Goal: Task Accomplishment & Management: Manage account settings

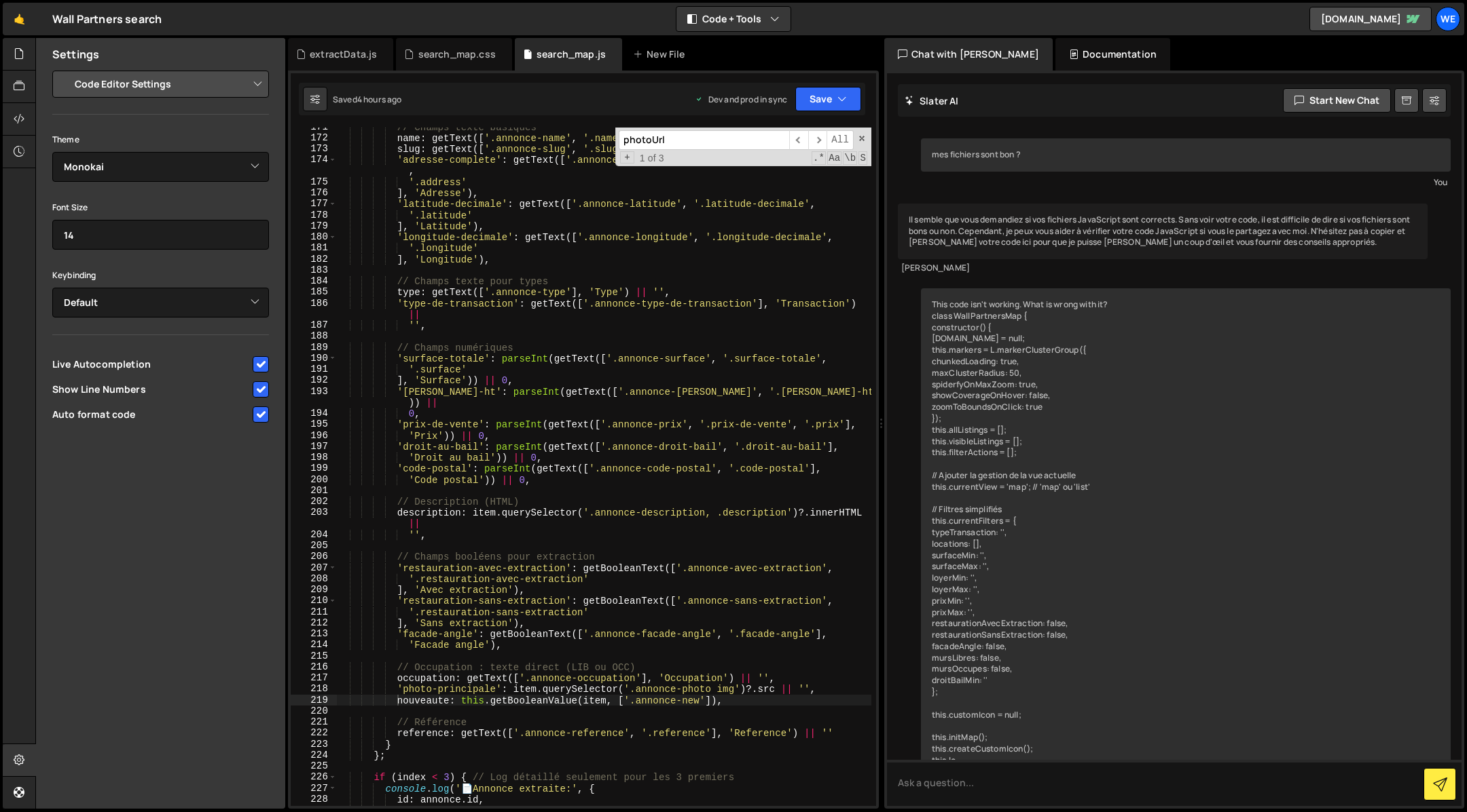
select select "editor"
select select "ace/theme/monokai"
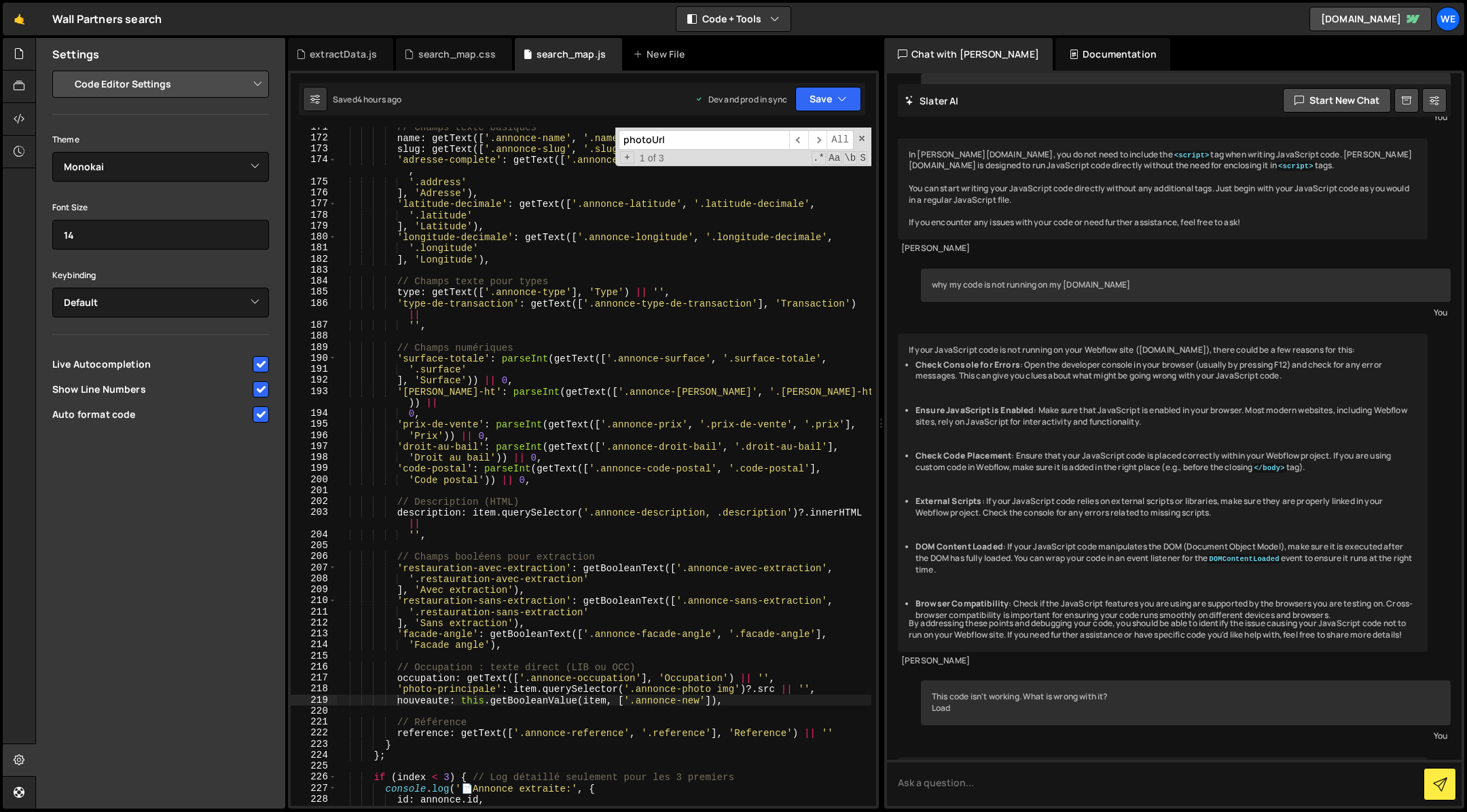
click at [184, 49] on div "Settings" at bounding box center [160, 54] width 249 height 33
click at [13, 756] on div at bounding box center [20, 760] width 34 height 33
select select "project"
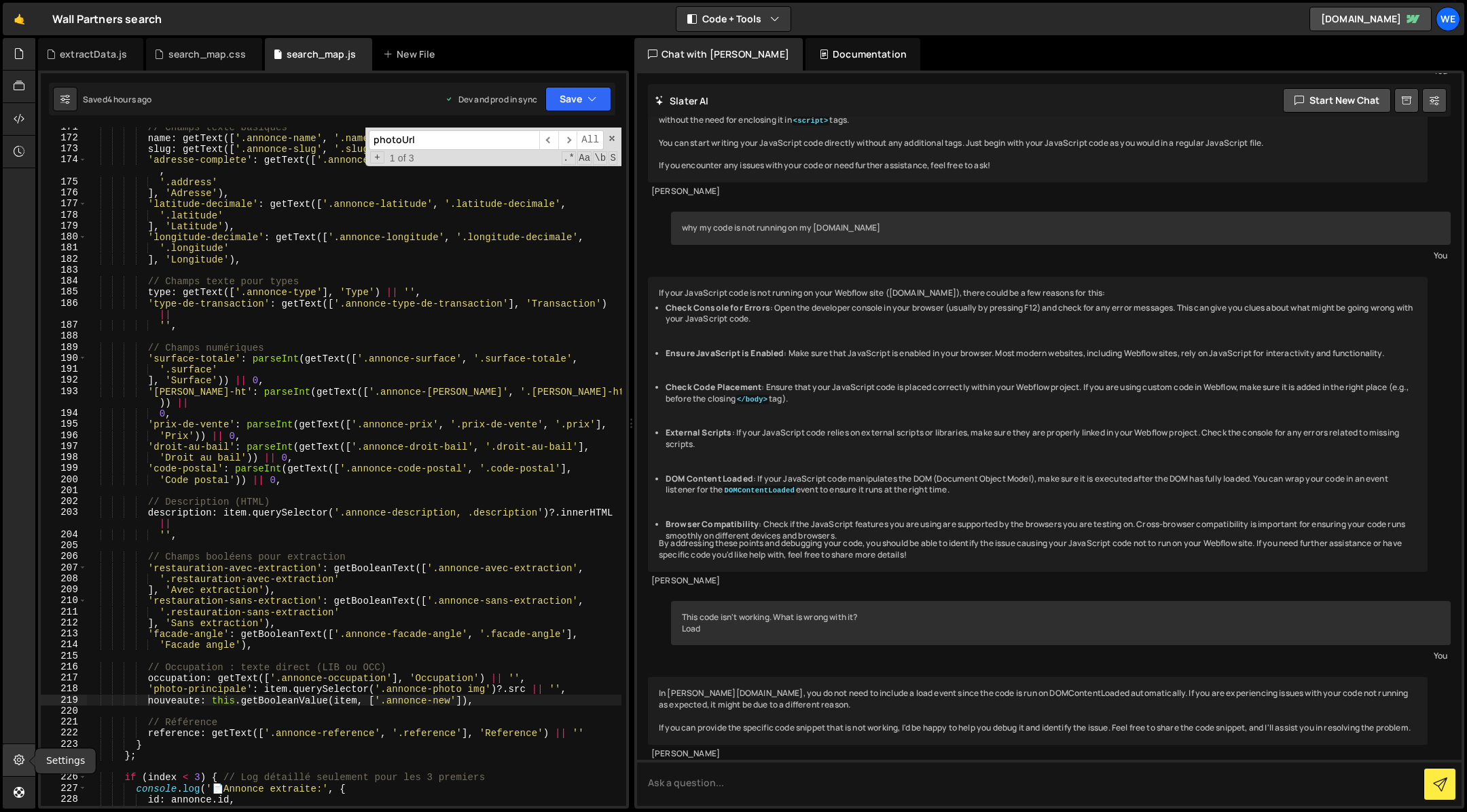
scroll to position [1829, 0]
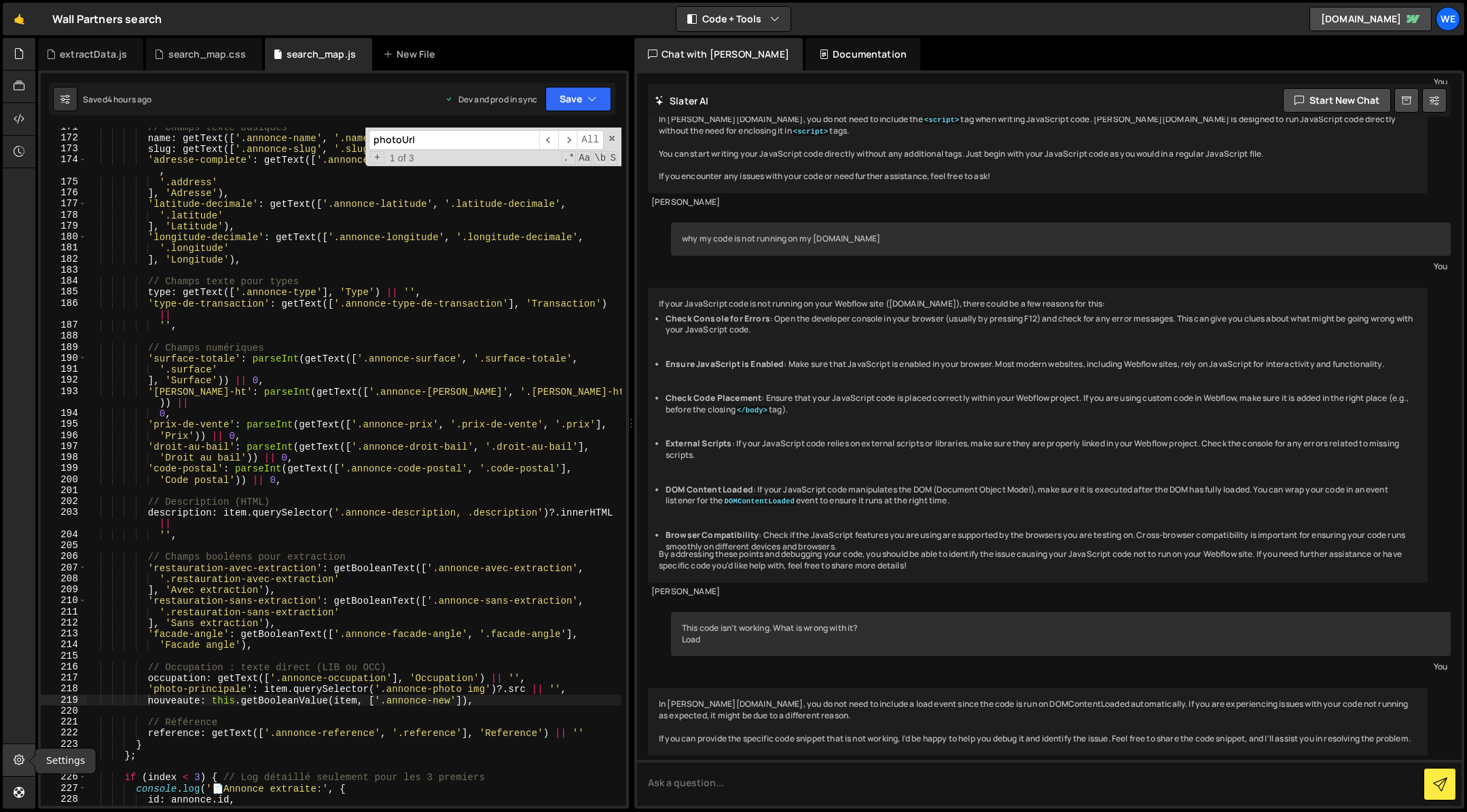
click at [13, 756] on div at bounding box center [20, 760] width 34 height 33
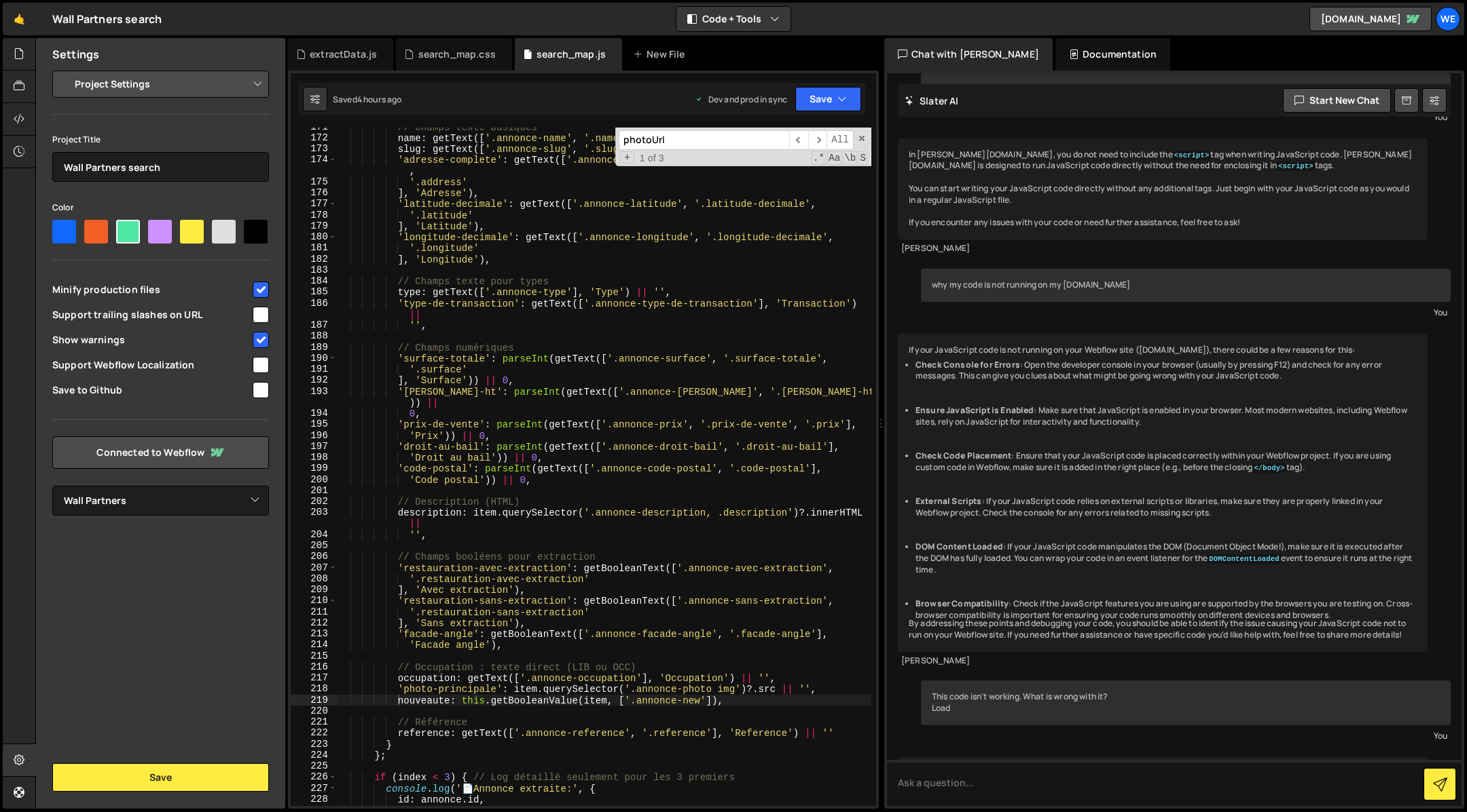
click at [254, 86] on select "Project Settings Code Editor Settings Chat Settings" at bounding box center [163, 84] width 199 height 30
click at [1446, 23] on div "We" at bounding box center [1447, 19] width 25 height 25
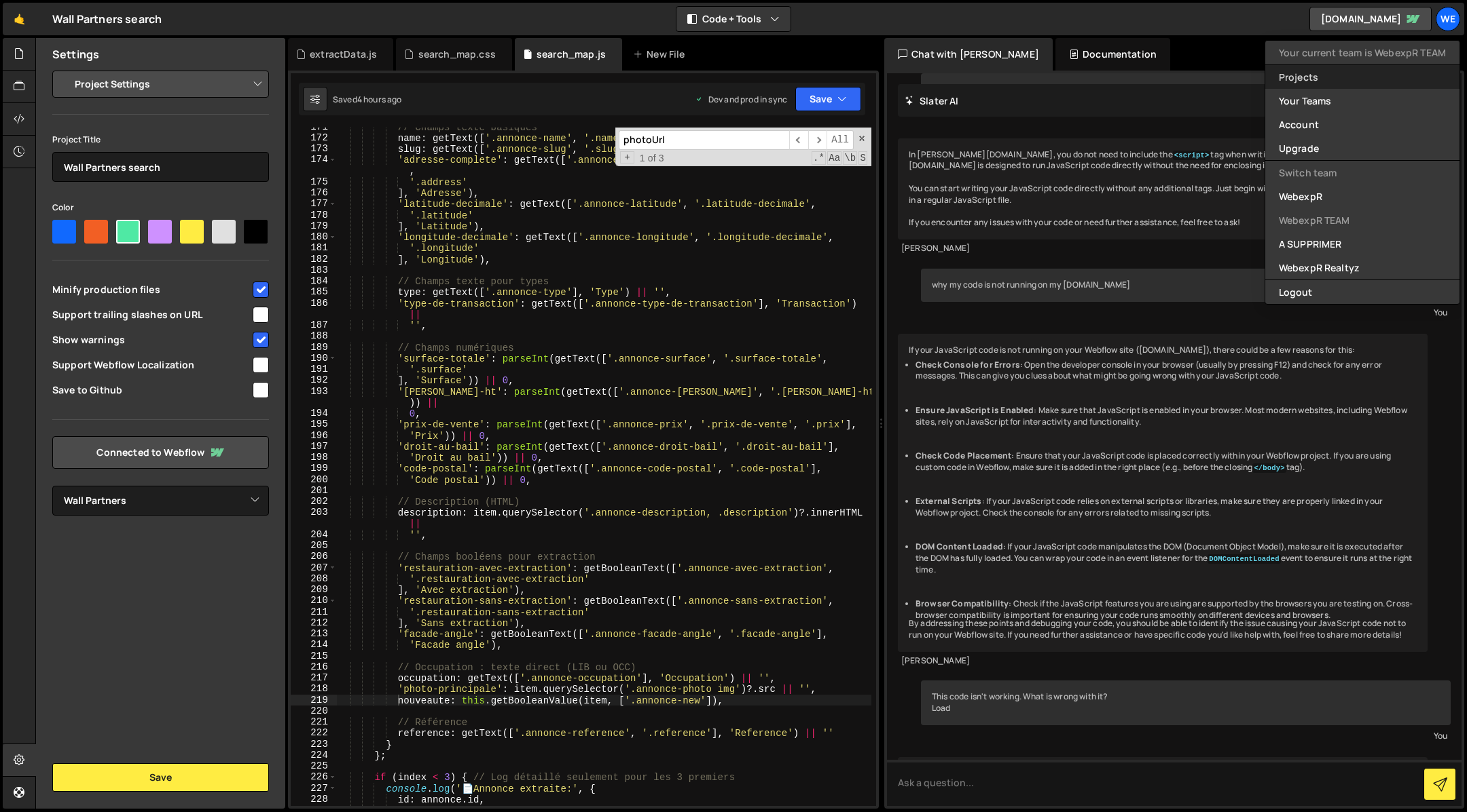
click at [1309, 84] on link "Projects" at bounding box center [1363, 77] width 195 height 24
